Goal: Transaction & Acquisition: Obtain resource

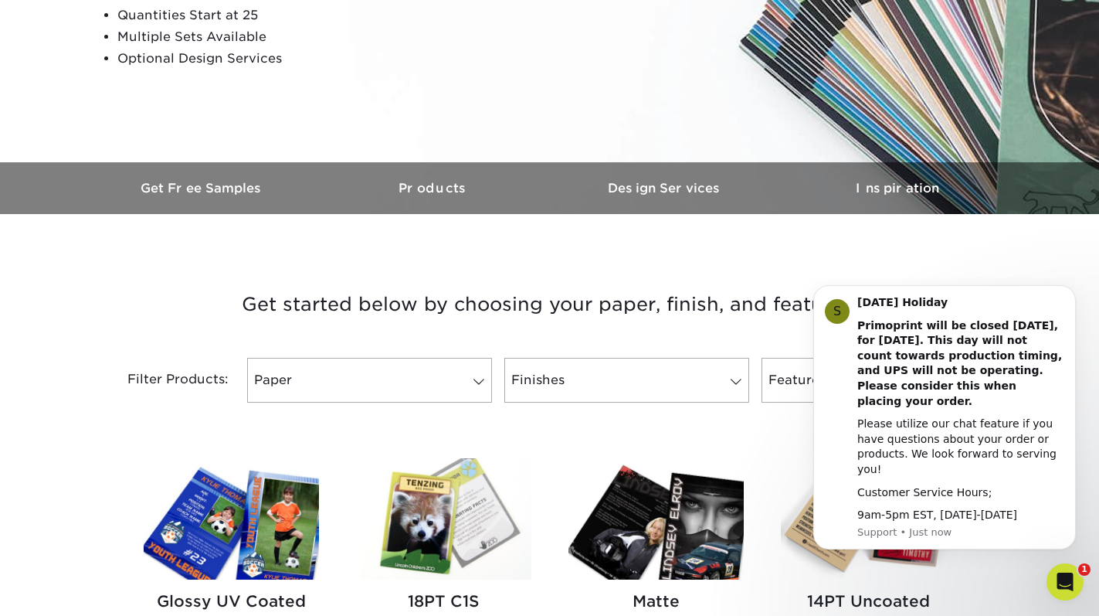
scroll to position [328, 0]
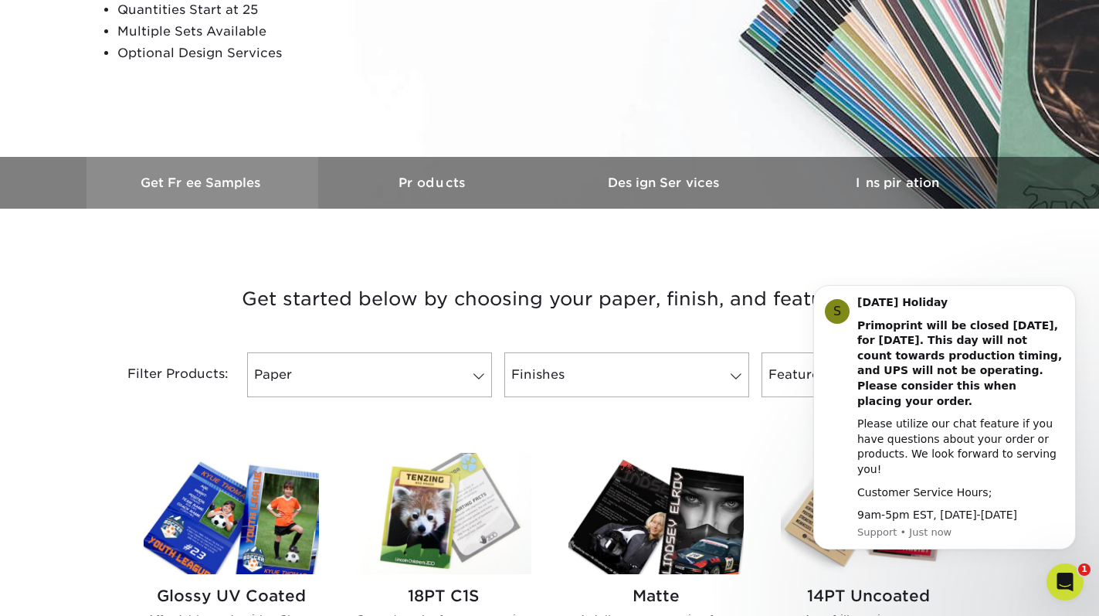
click at [233, 189] on h3 "Get Free Samples" at bounding box center [203, 182] width 232 height 15
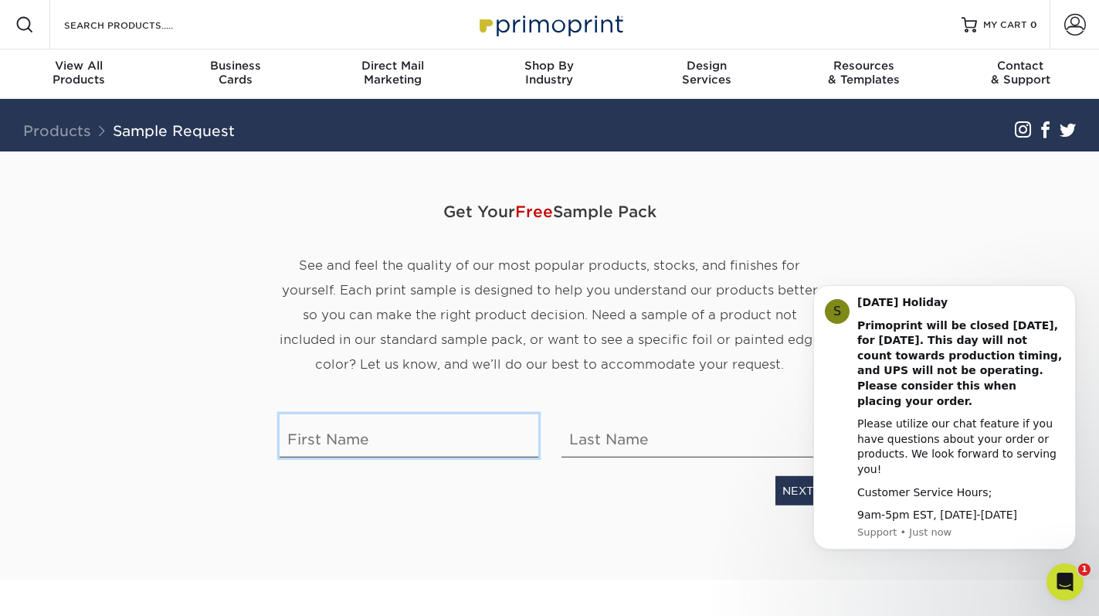
click at [372, 447] on input "text" at bounding box center [409, 435] width 259 height 43
type input "l"
type input "Luna"
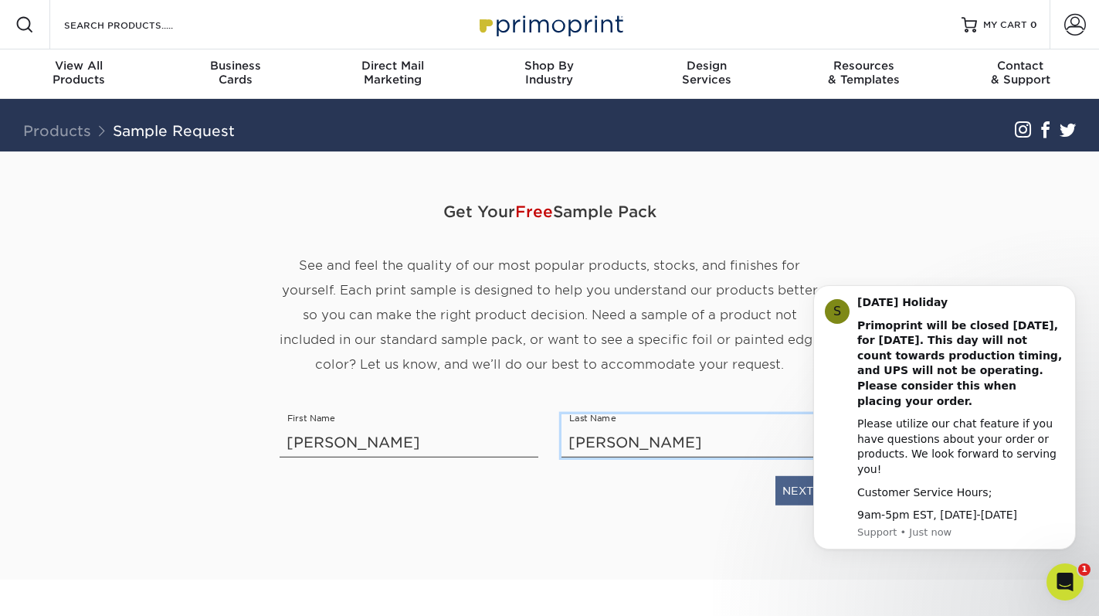
type input "Aurelia"
click at [785, 497] on link "NEXT" at bounding box center [798, 490] width 45 height 29
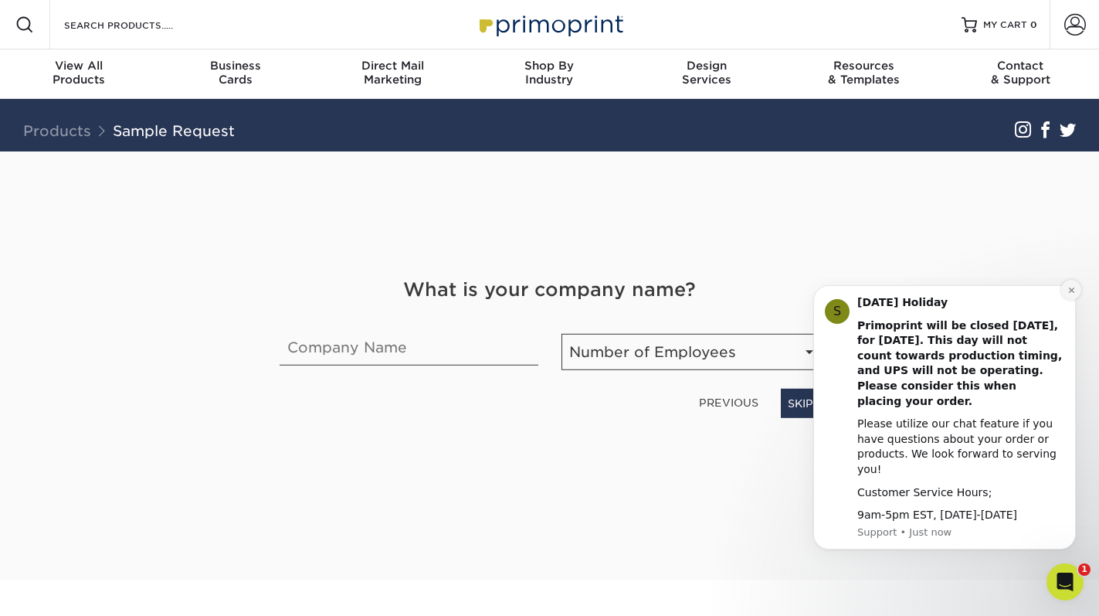
click at [1064, 300] on button "Dismiss notification" at bounding box center [1071, 290] width 20 height 20
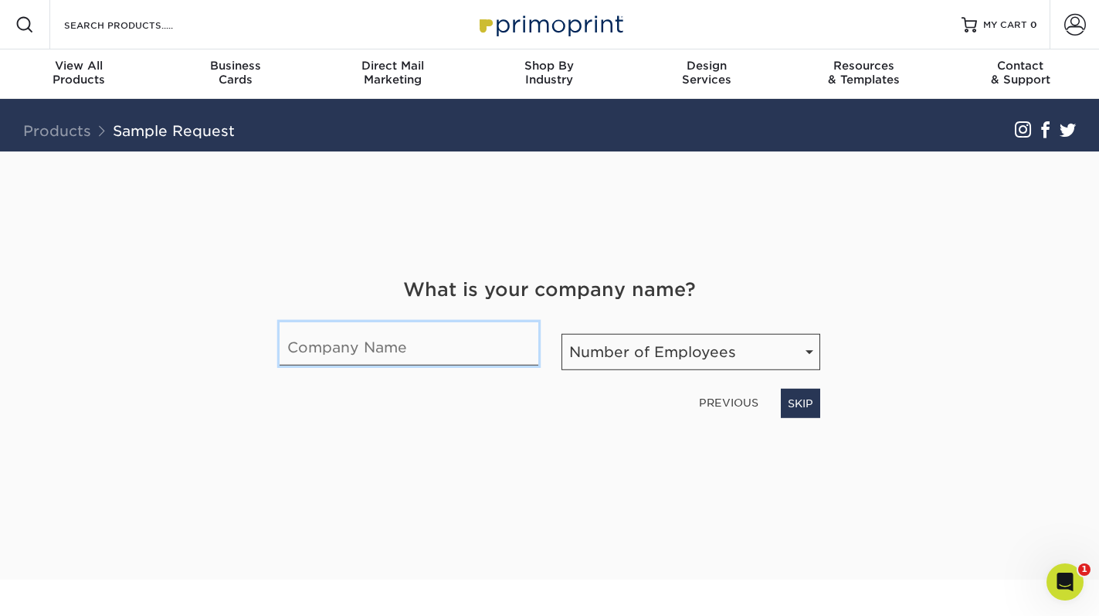
click at [310, 350] on input "text" at bounding box center [409, 343] width 259 height 43
type input "Luna Aurelia LLC"
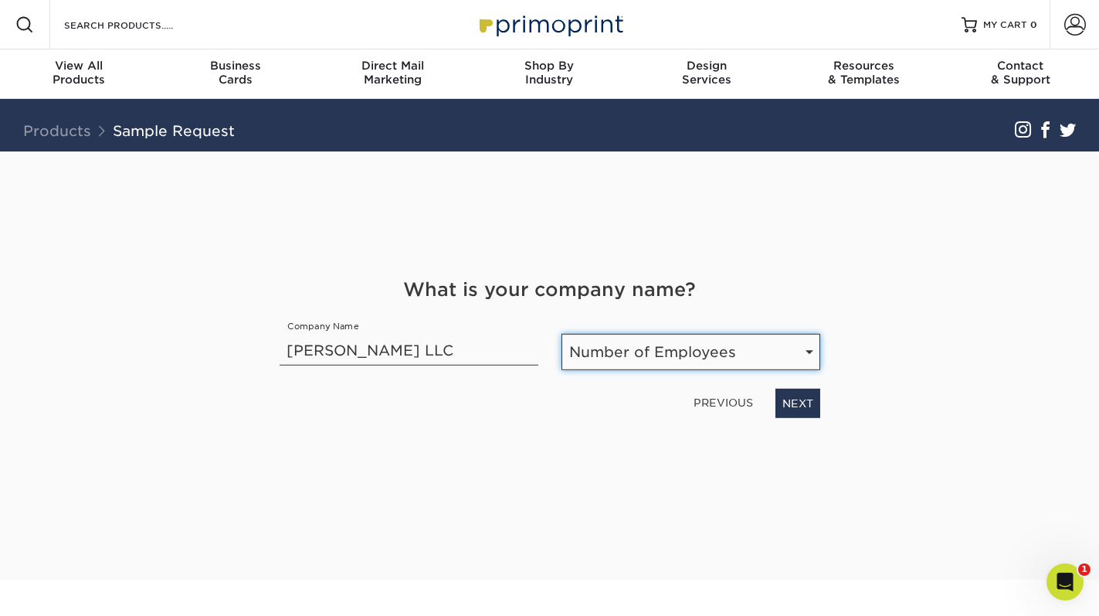
click at [633, 351] on select "Number of Employees Self-employed 1-10 employees 11-50 employees 51-200 employe…" at bounding box center [691, 352] width 259 height 36
select select "Self-employed"
click at [562, 334] on select "Number of Employees Self-employed 1-10 employees 11-50 employees 51-200 employe…" at bounding box center [691, 352] width 259 height 36
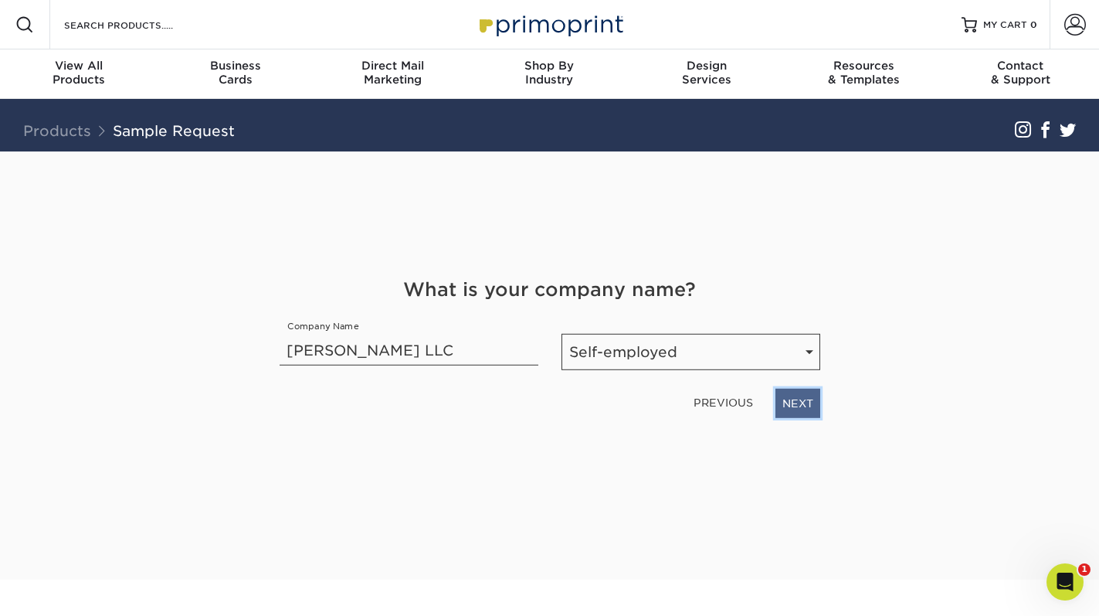
click at [810, 412] on link "NEXT" at bounding box center [798, 403] width 45 height 29
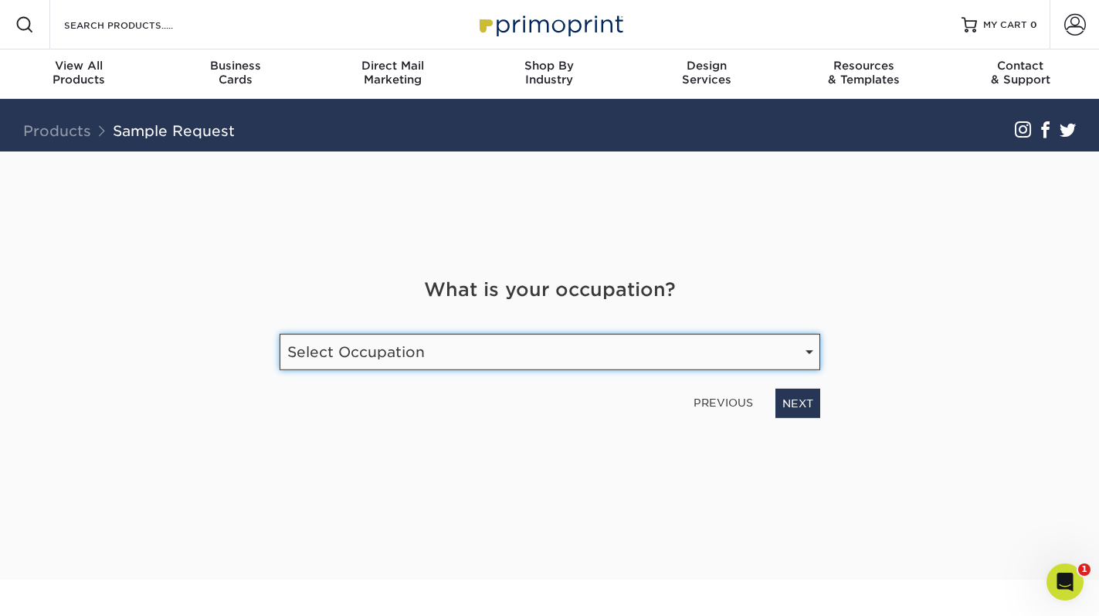
click at [777, 344] on select "Select Occupation Agency Automotive Blogger Cleaning Services Construction Educ…" at bounding box center [550, 352] width 541 height 36
click at [280, 334] on select "Select Occupation Agency Automotive Blogger Cleaning Services Construction Educ…" at bounding box center [550, 352] width 541 height 36
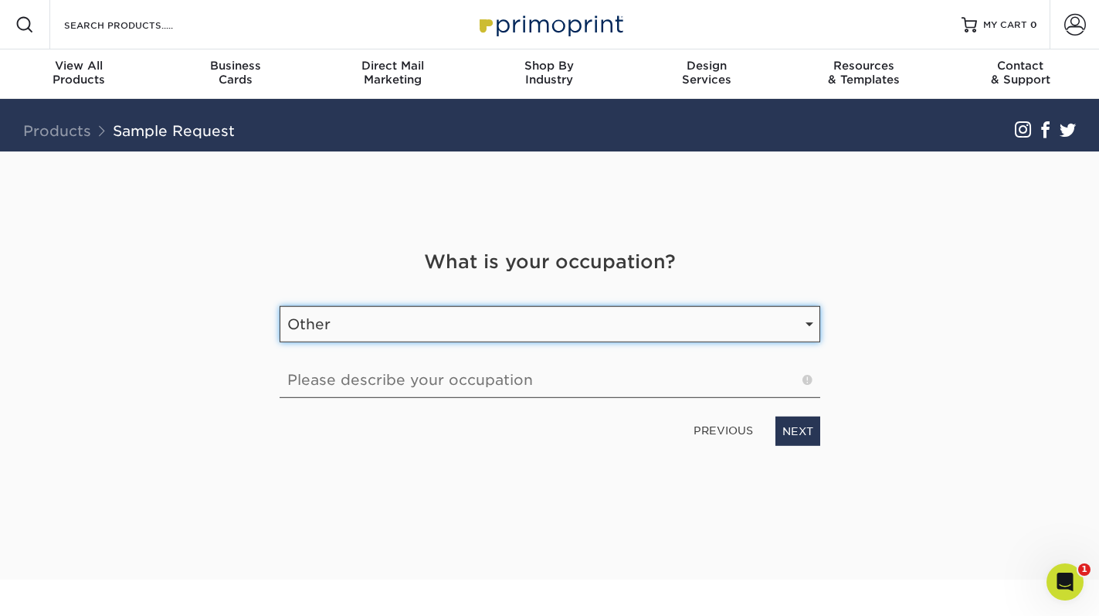
click at [805, 319] on select "Select Occupation Agency Automotive Blogger Cleaning Services Construction Educ…" at bounding box center [550, 324] width 541 height 36
select select "Etsy Shop Owner"
click at [280, 333] on select "Select Occupation Agency Automotive Blogger Cleaning Services Construction Educ…" at bounding box center [550, 324] width 541 height 36
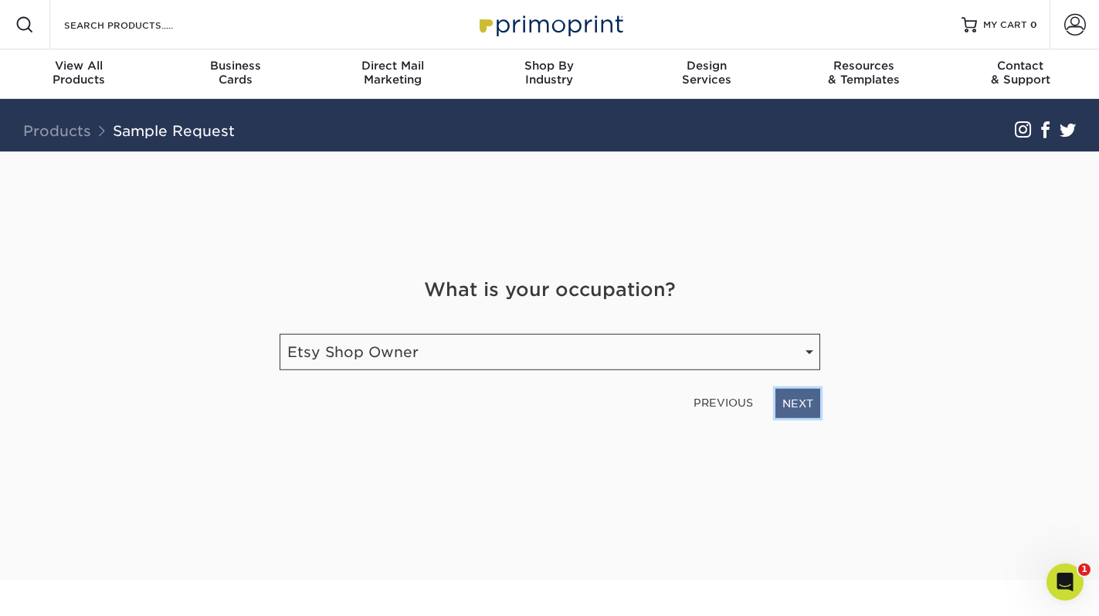
click at [801, 408] on link "NEXT" at bounding box center [798, 403] width 45 height 29
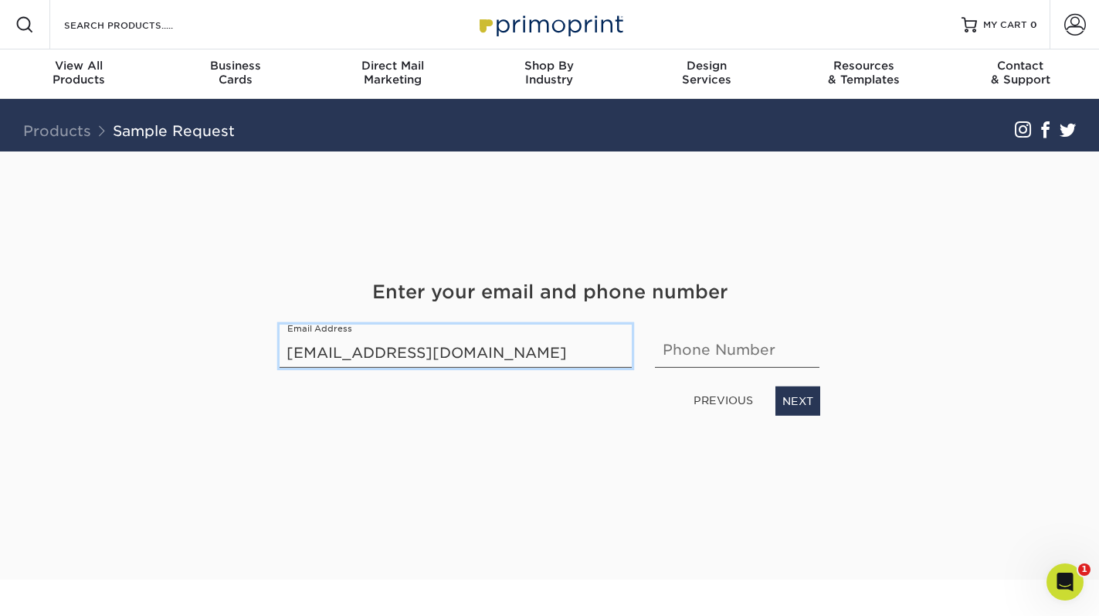
type input "lunashq26@gmail.com"
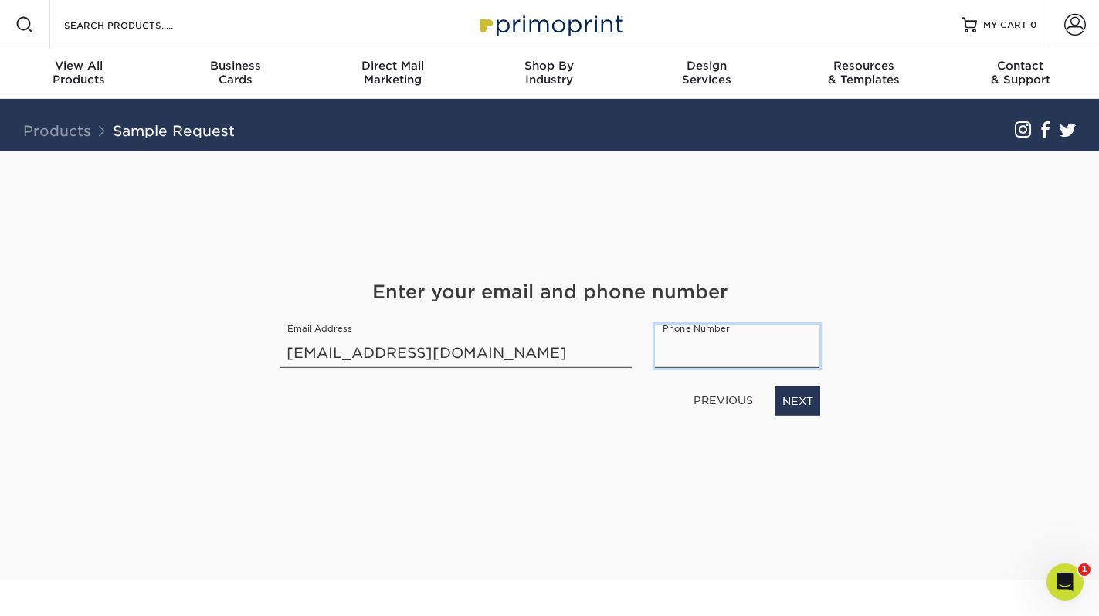
click at [725, 337] on input "text" at bounding box center [737, 345] width 165 height 43
type input "2395049888"
click at [799, 401] on link "NEXT" at bounding box center [798, 400] width 45 height 29
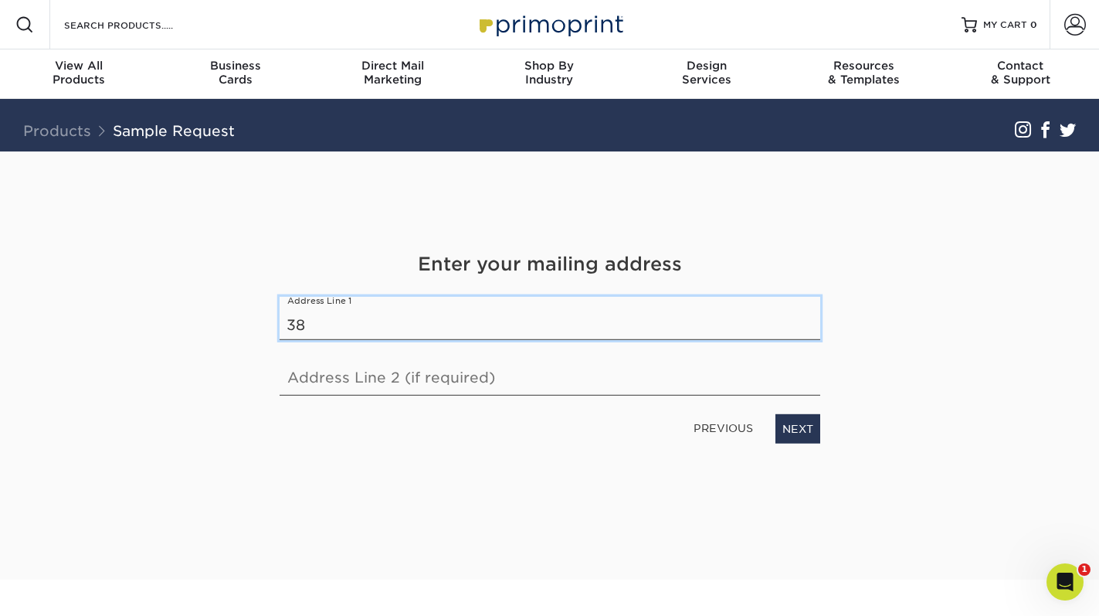
type input "386 S Atlantic Ave Unit #369"
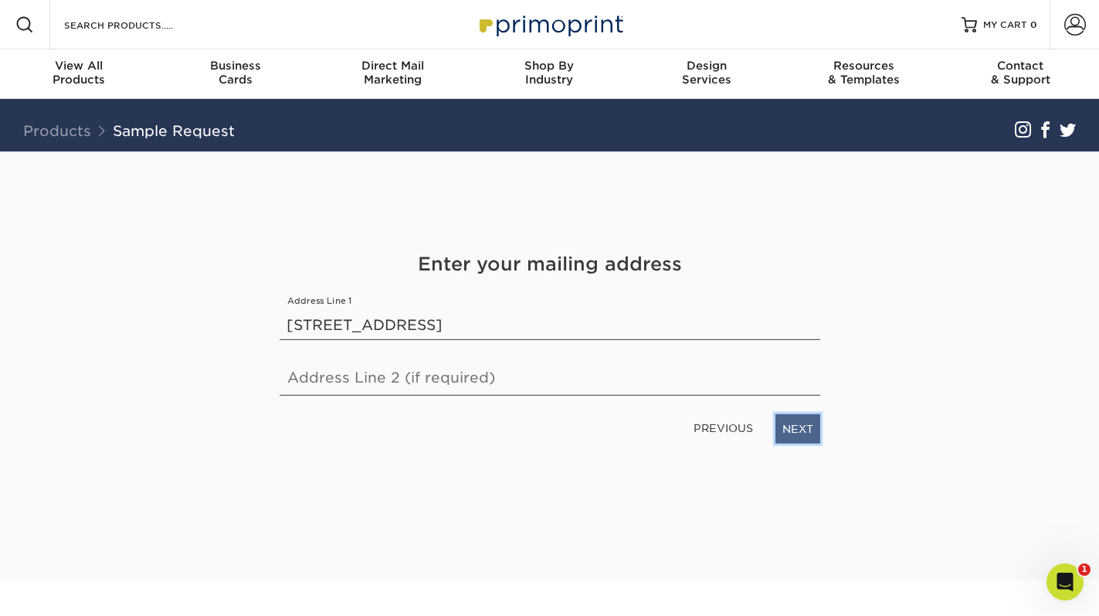
click at [803, 426] on link "NEXT" at bounding box center [798, 428] width 45 height 29
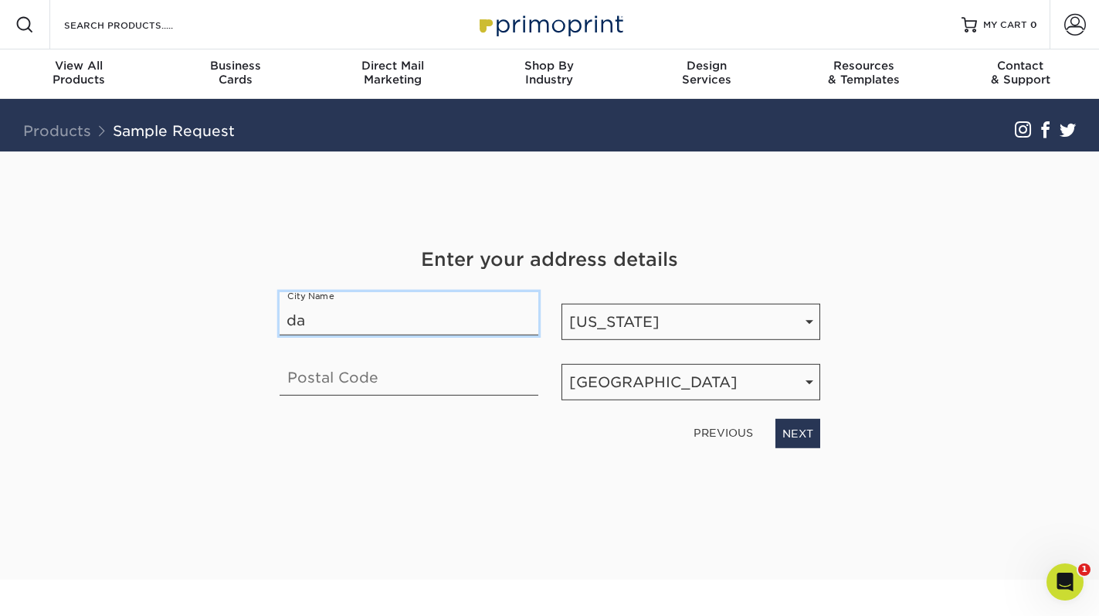
type input "DAYTONA BEACH"
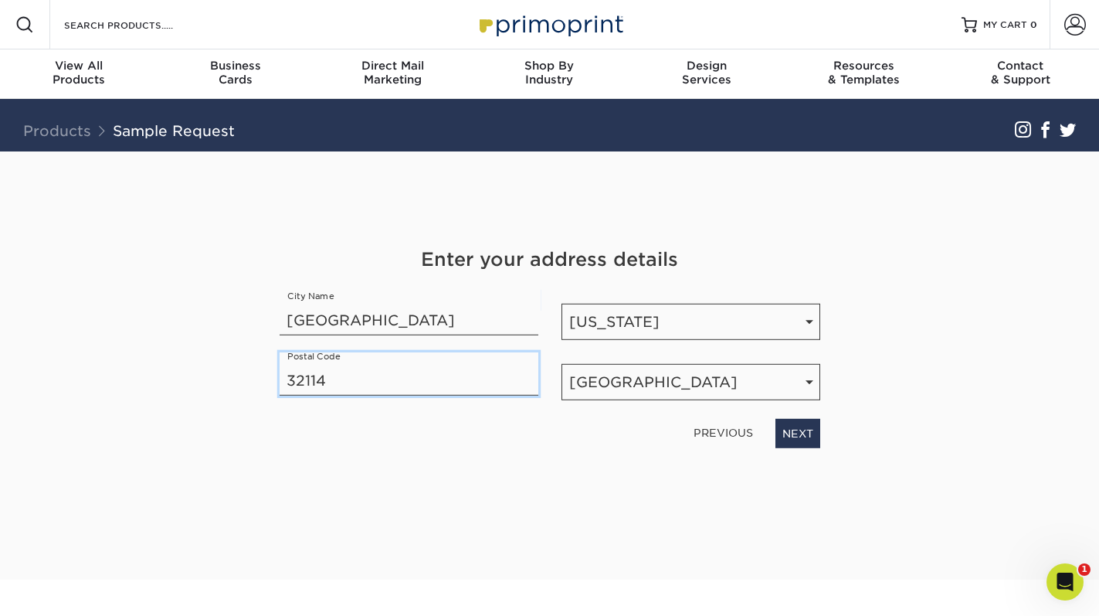
click at [427, 380] on input "32114" at bounding box center [409, 373] width 259 height 43
type input "32174"
click at [815, 432] on link "NEXT" at bounding box center [798, 433] width 45 height 29
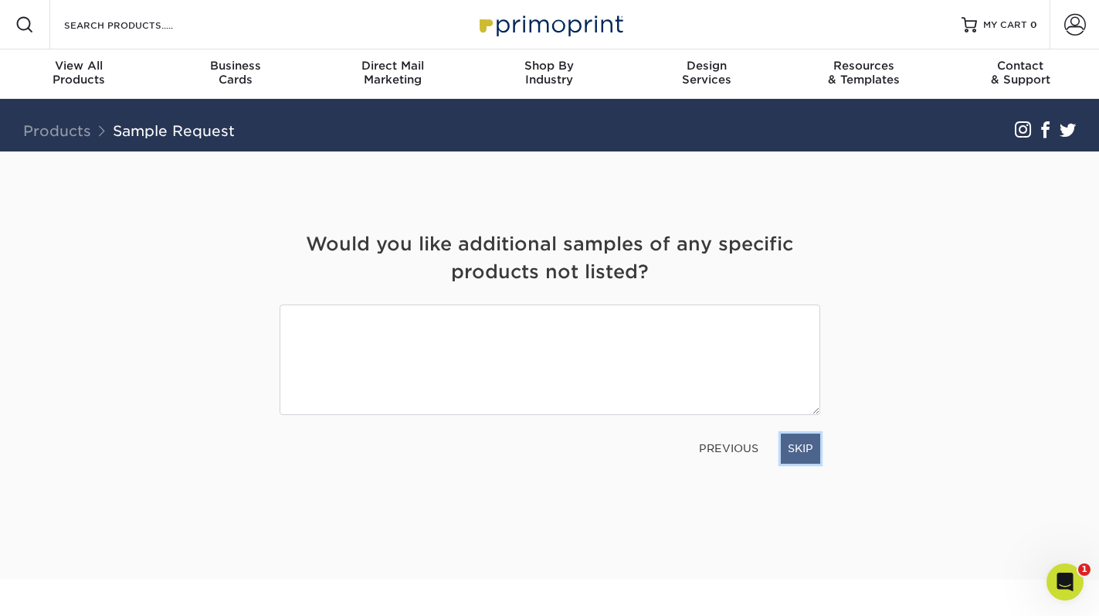
click at [803, 446] on link "SKIP" at bounding box center [800, 447] width 39 height 29
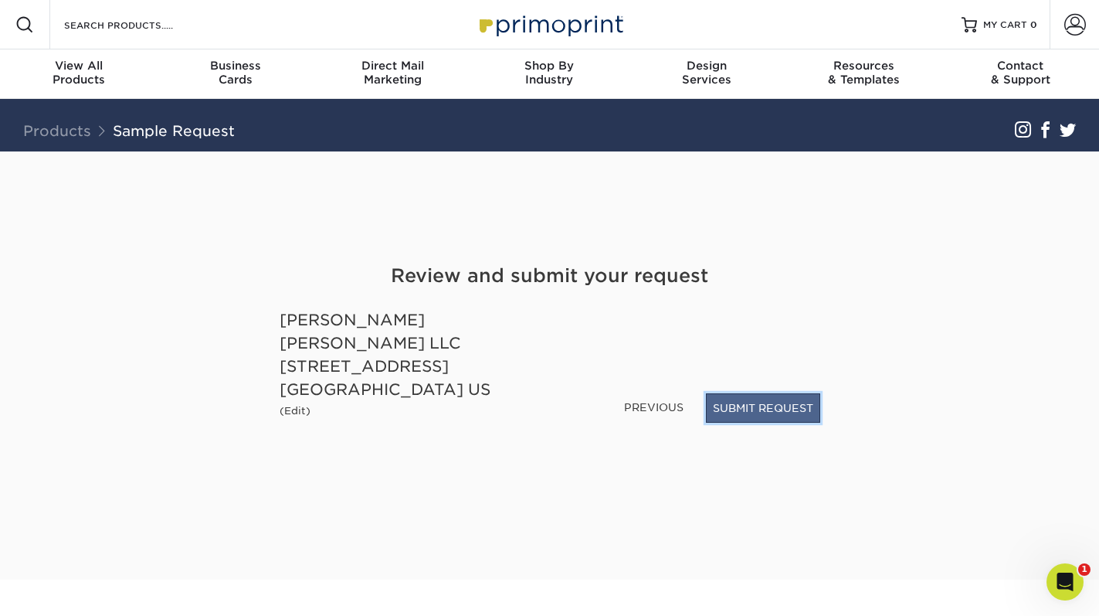
click at [759, 399] on button "SUBMIT REQUEST" at bounding box center [763, 407] width 114 height 29
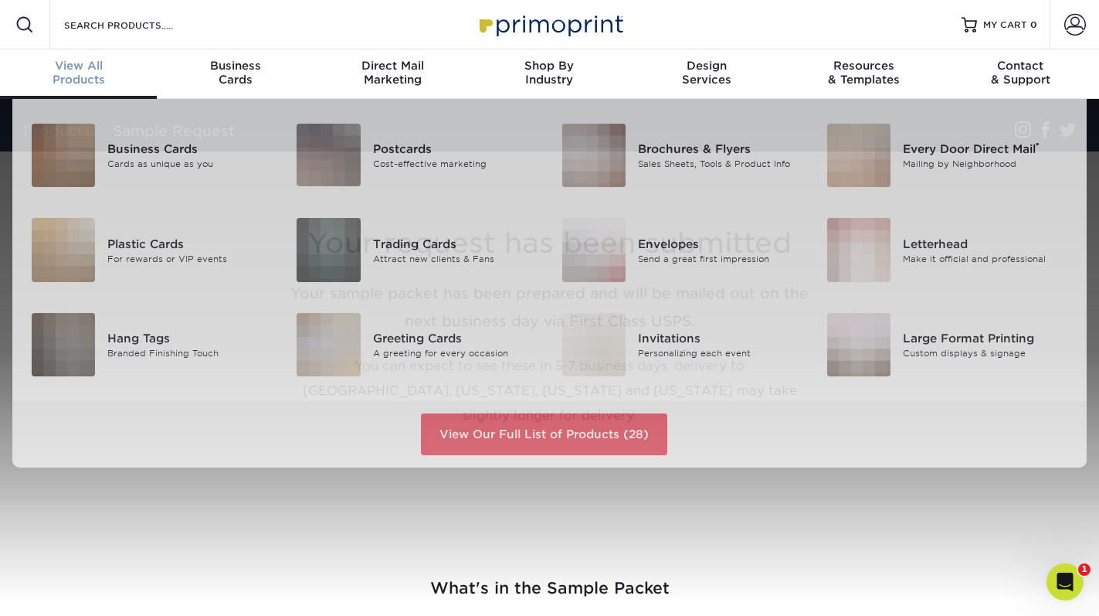
click at [95, 80] on div "View All Products" at bounding box center [78, 73] width 157 height 28
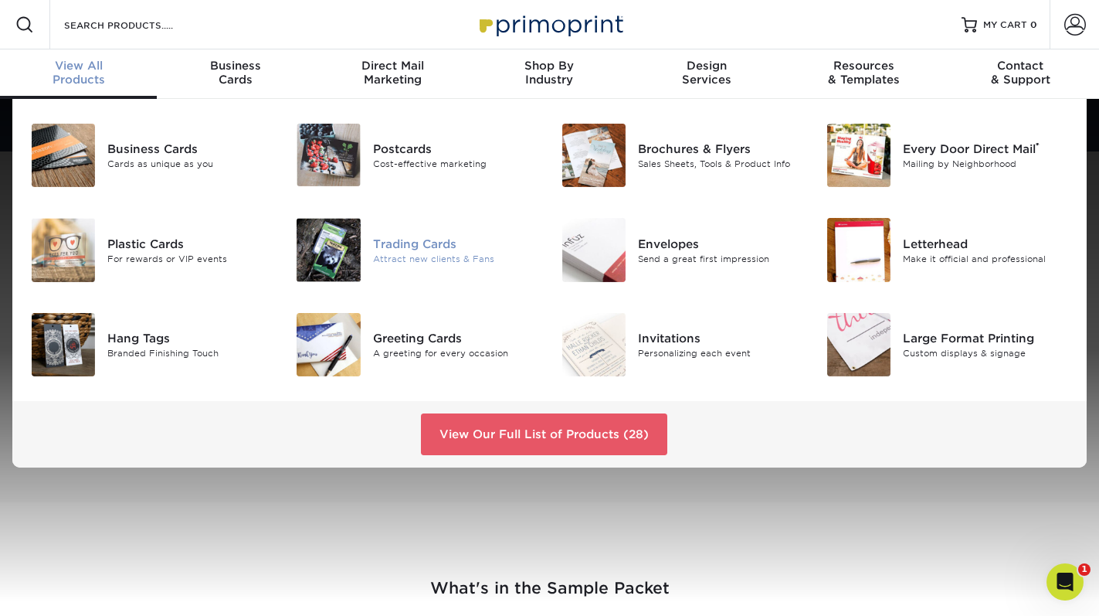
click at [349, 244] on img at bounding box center [328, 249] width 63 height 63
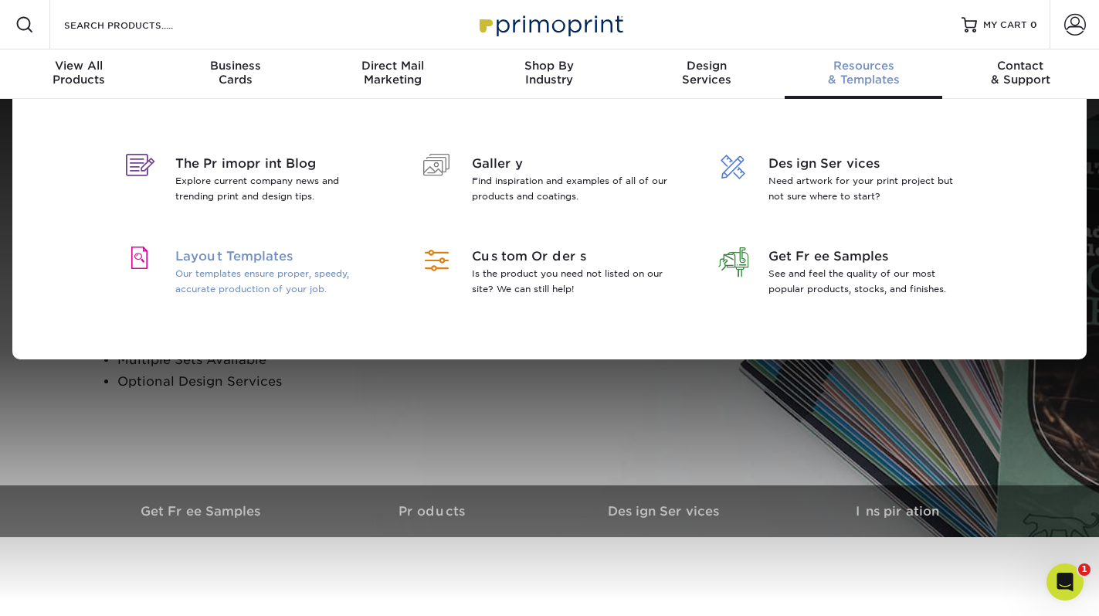
click at [197, 280] on p "Our templates ensure proper, speedy, accurate production of your job." at bounding box center [275, 281] width 200 height 31
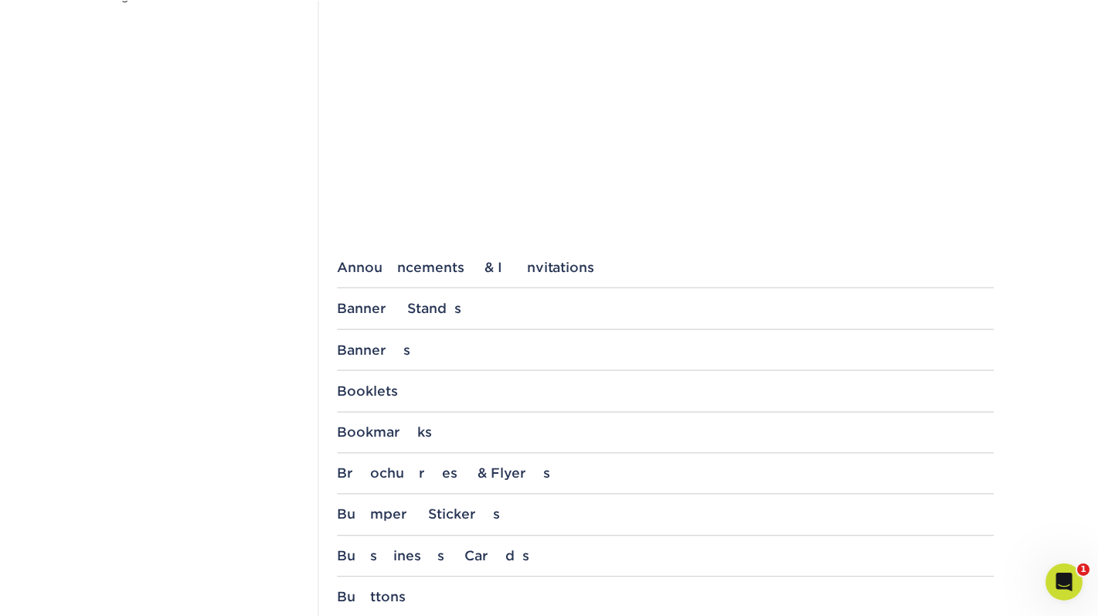
scroll to position [406, 0]
